Goal: Find specific page/section: Find specific page/section

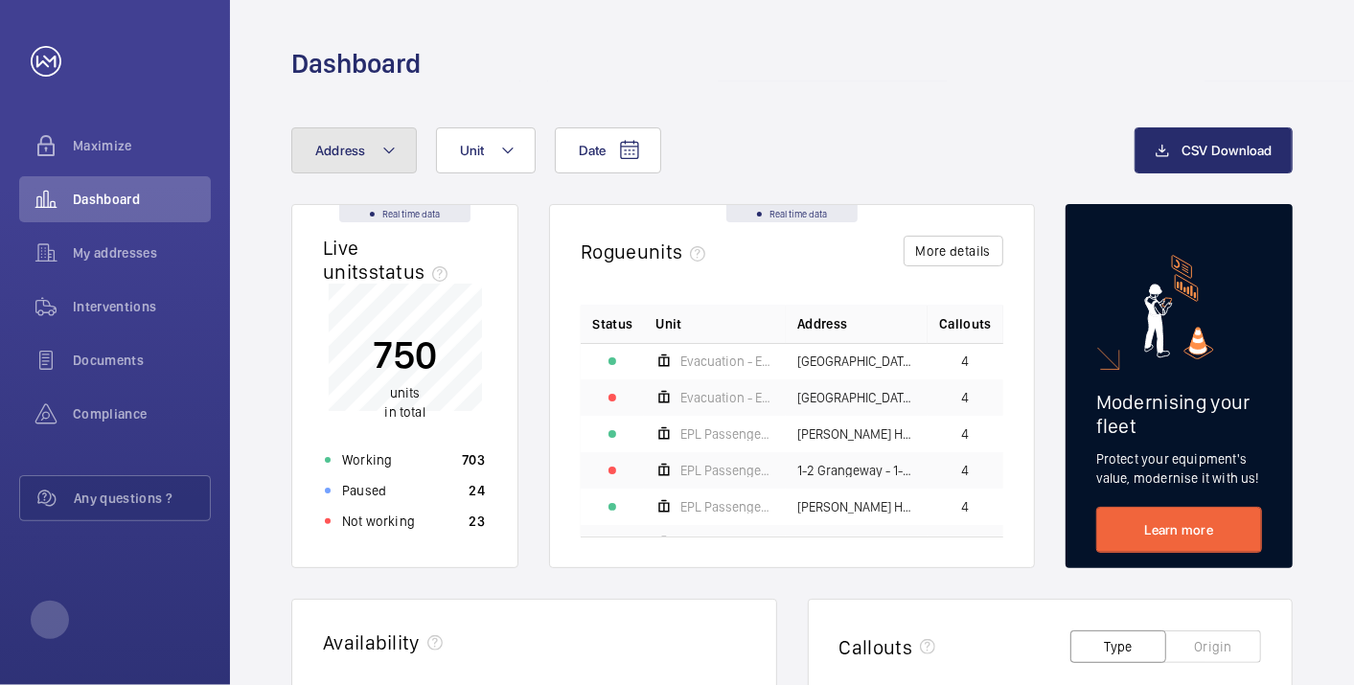
click at [388, 134] on button "Address" at bounding box center [354, 150] width 126 height 46
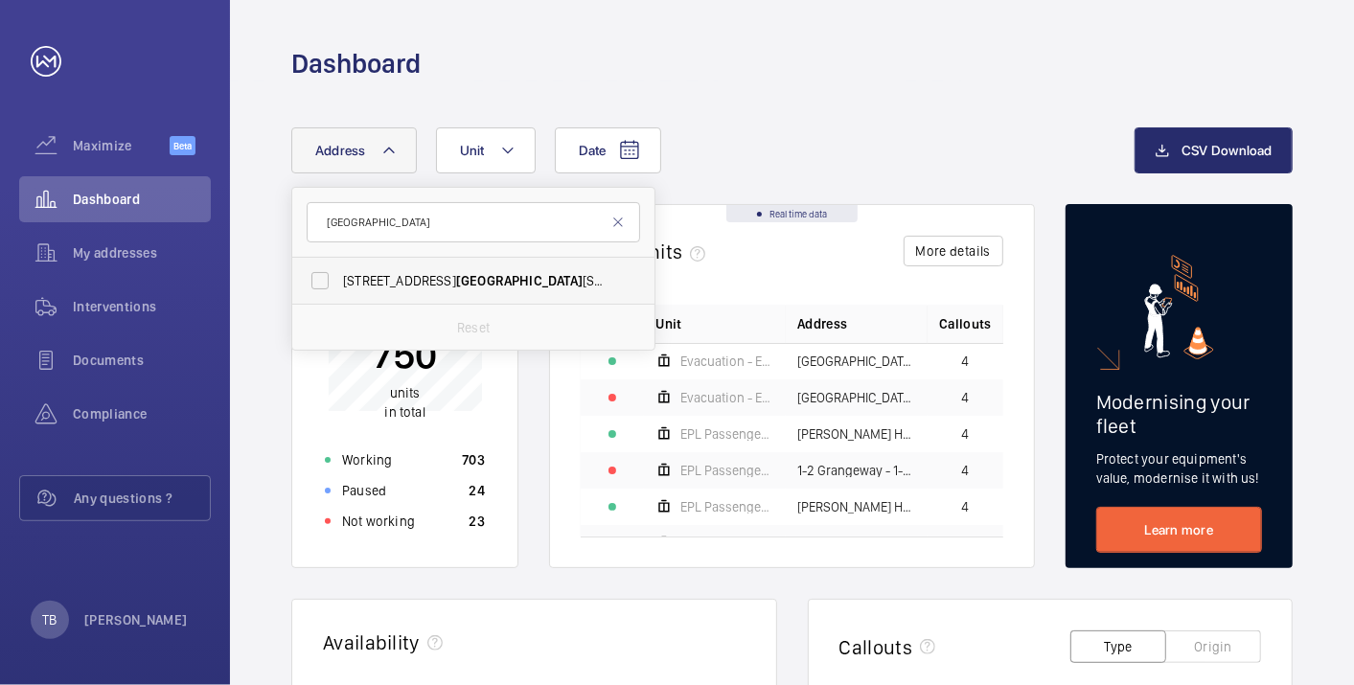
type input "[GEOGRAPHIC_DATA]"
click at [444, 289] on span "[STREET_ADDRESS]" at bounding box center [475, 280] width 264 height 19
click at [339, 289] on input "[STREET_ADDRESS]" at bounding box center [320, 281] width 38 height 38
checkbox input "true"
